Goal: Information Seeking & Learning: Check status

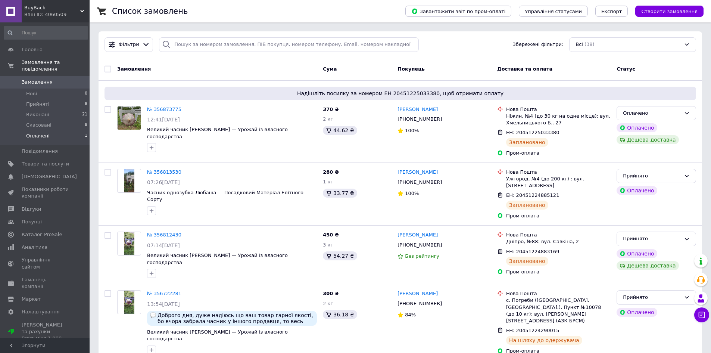
click at [74, 131] on li "Оплачені 1" at bounding box center [46, 138] width 92 height 14
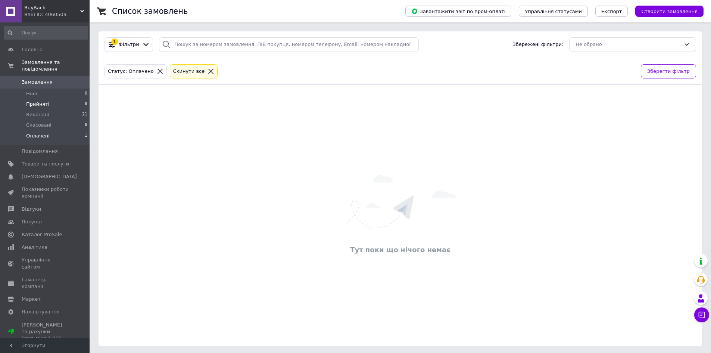
click at [75, 99] on li "Прийняті 8" at bounding box center [46, 104] width 92 height 10
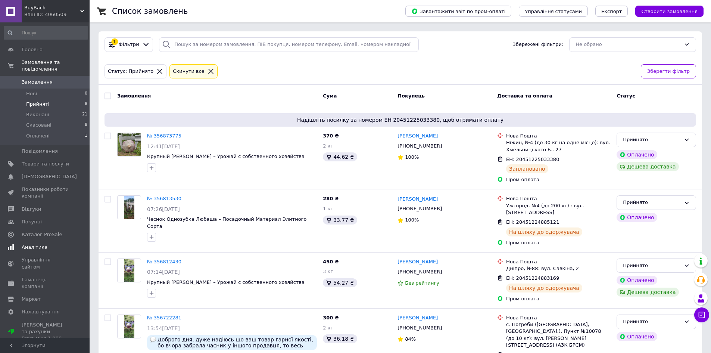
click at [31, 244] on span "Аналітика" at bounding box center [35, 247] width 26 height 7
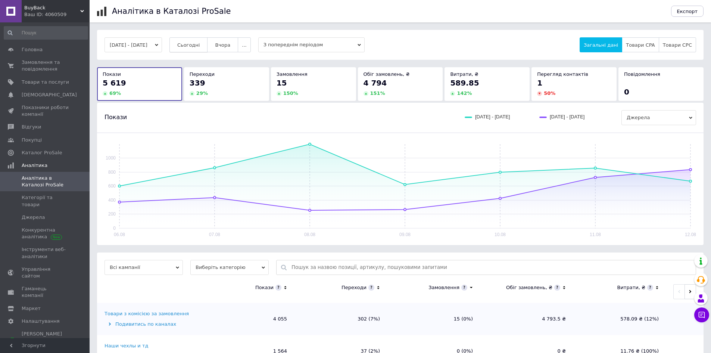
click at [200, 44] on span "Сьогодні" at bounding box center [188, 45] width 23 height 6
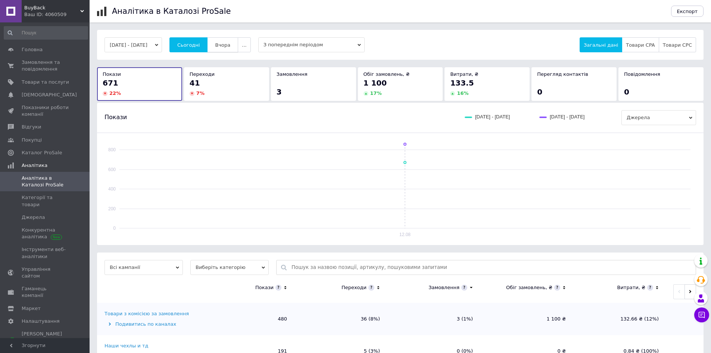
click at [231, 49] on button "Вчора" at bounding box center [222, 44] width 31 height 15
click at [208, 44] on button "Сьогодні" at bounding box center [188, 44] width 38 height 15
click at [238, 50] on button "Вчора" at bounding box center [222, 44] width 31 height 15
click at [197, 48] on span "Сьогодні" at bounding box center [188, 45] width 23 height 6
